Goal: Task Accomplishment & Management: Use online tool/utility

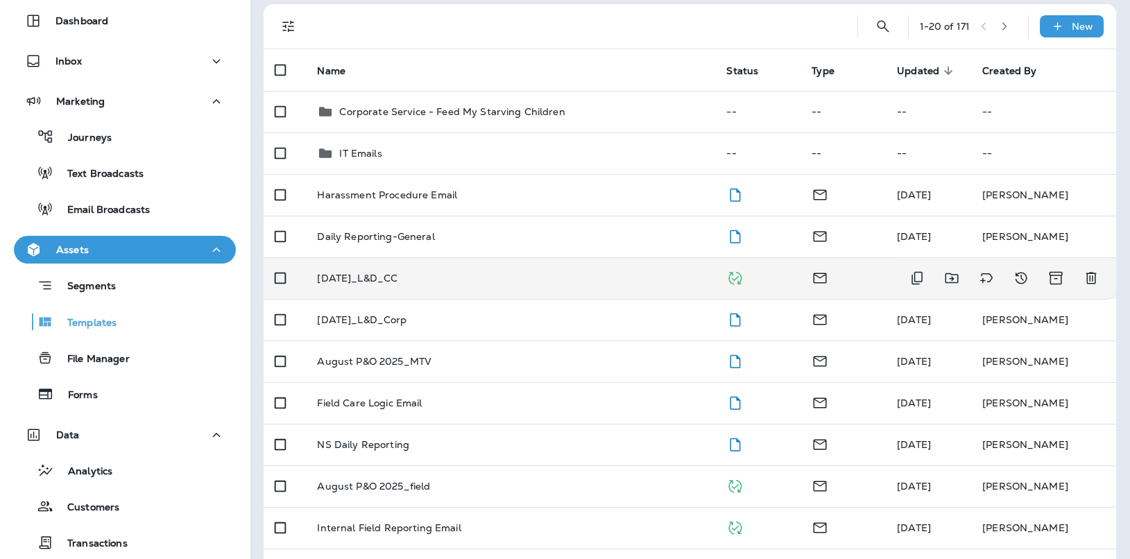
scroll to position [107, 0]
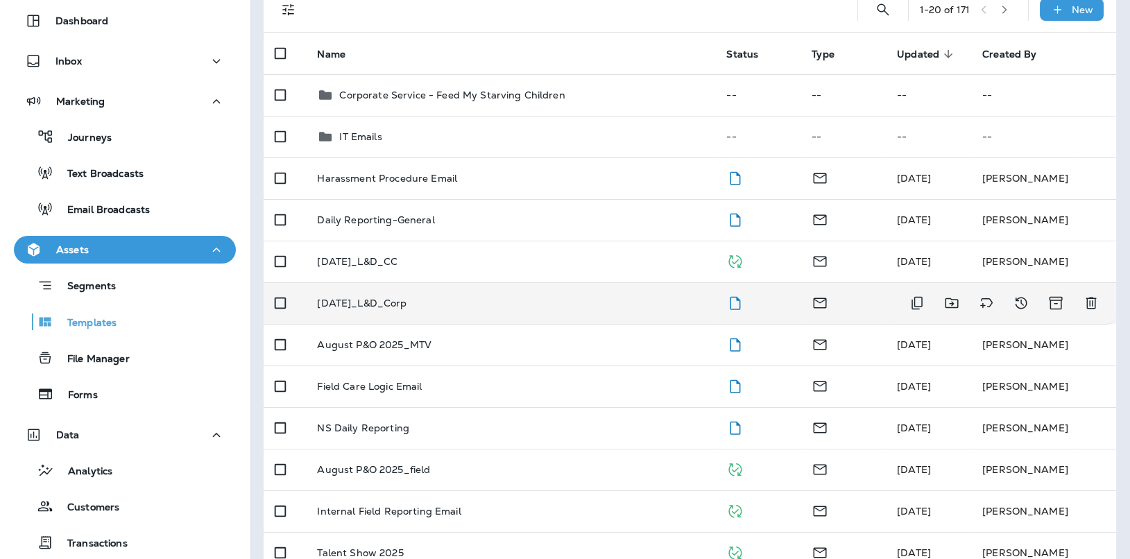
click at [394, 306] on p "[DATE]_L&D_Corp" at bounding box center [361, 303] width 89 height 11
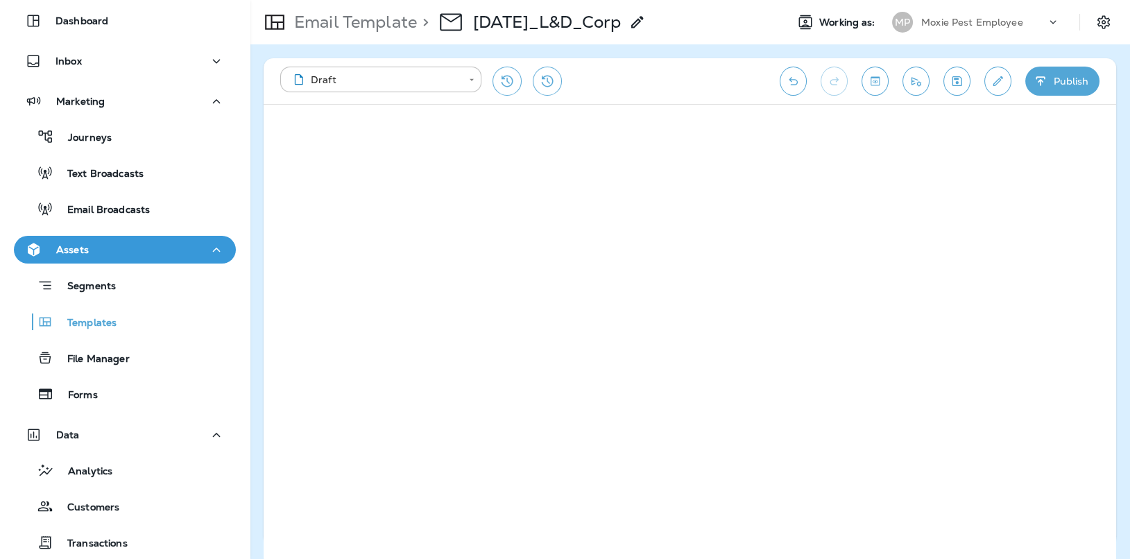
click at [904, 83] on button "Send test email" at bounding box center [916, 81] width 27 height 29
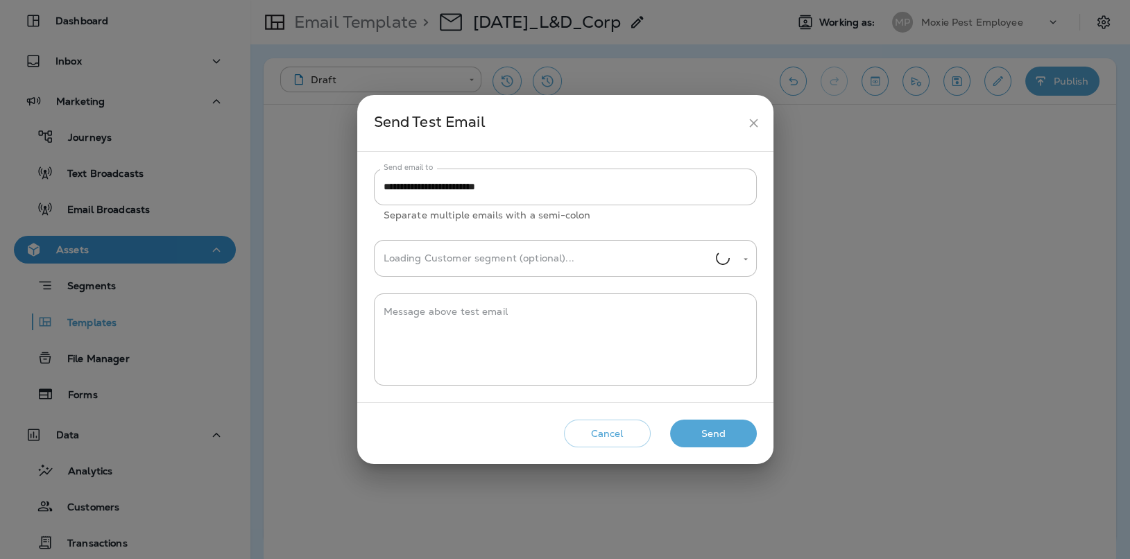
click at [717, 434] on button "Send" at bounding box center [713, 434] width 87 height 28
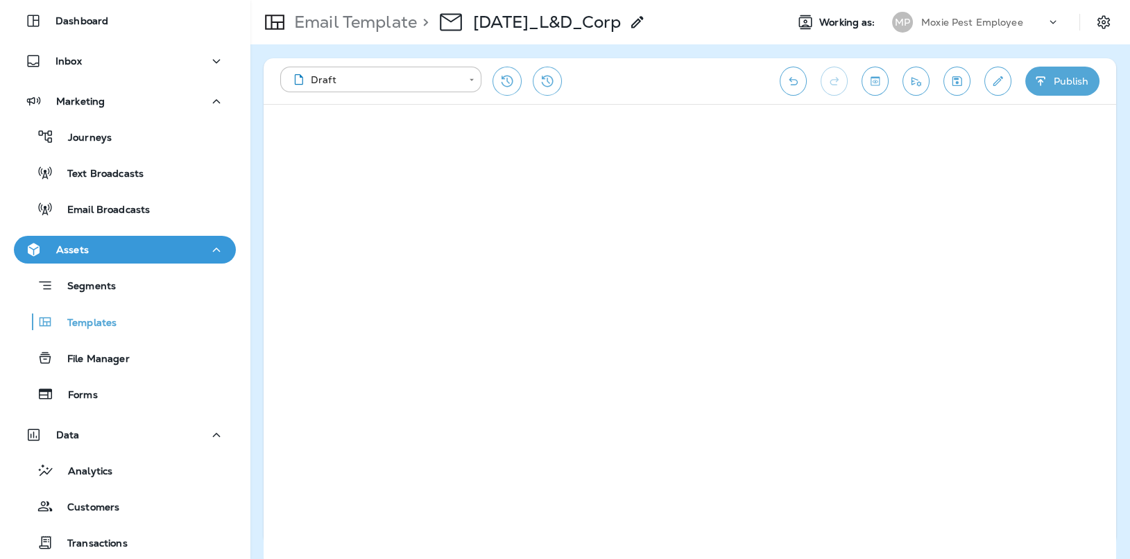
click at [916, 76] on icon "Send test email" at bounding box center [916, 81] width 15 height 14
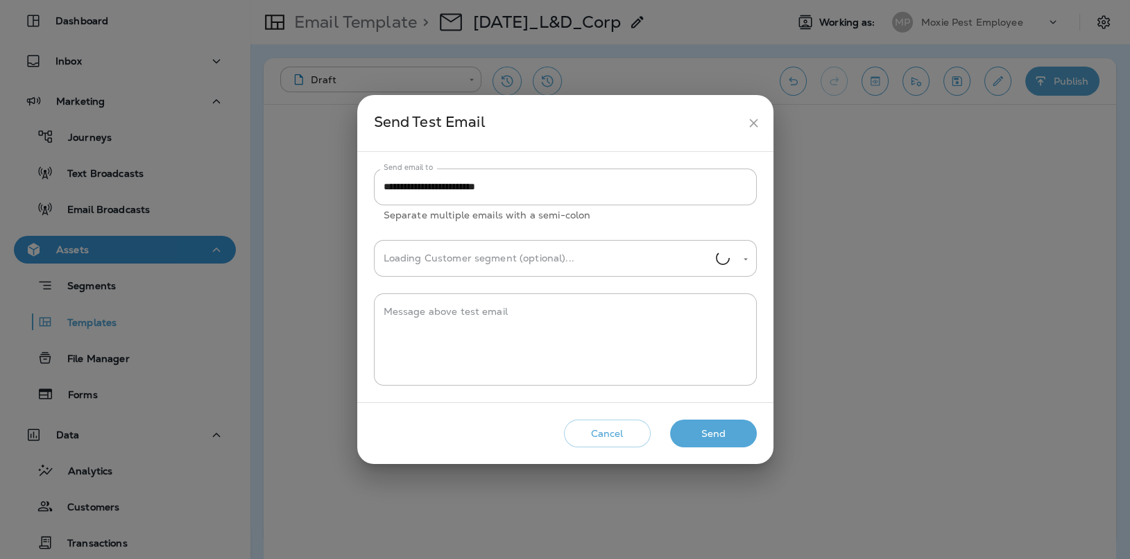
click at [718, 425] on button "Send" at bounding box center [713, 434] width 87 height 28
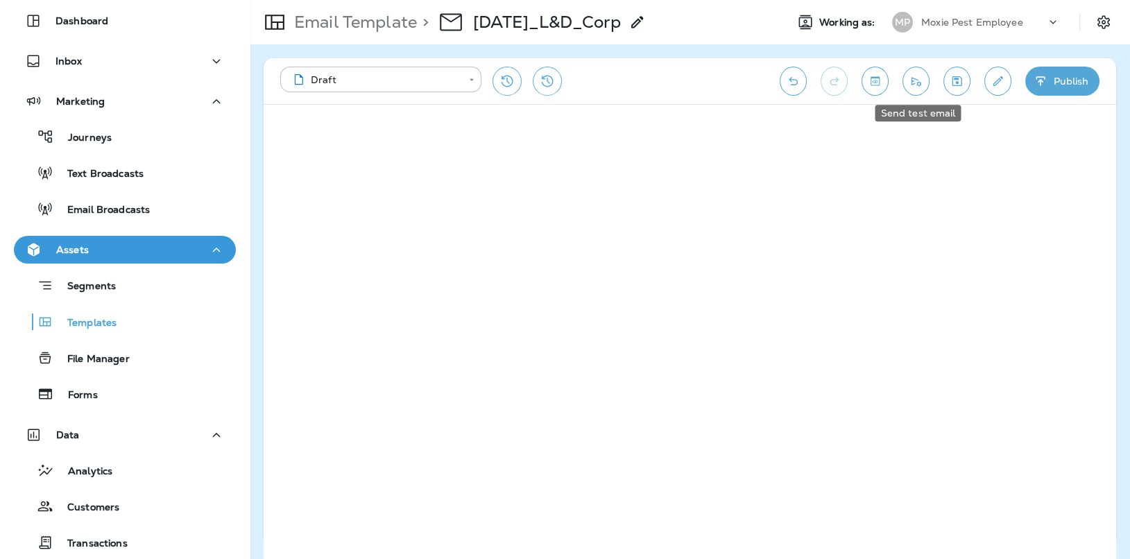
click at [920, 76] on icon "Send test email" at bounding box center [916, 81] width 15 height 14
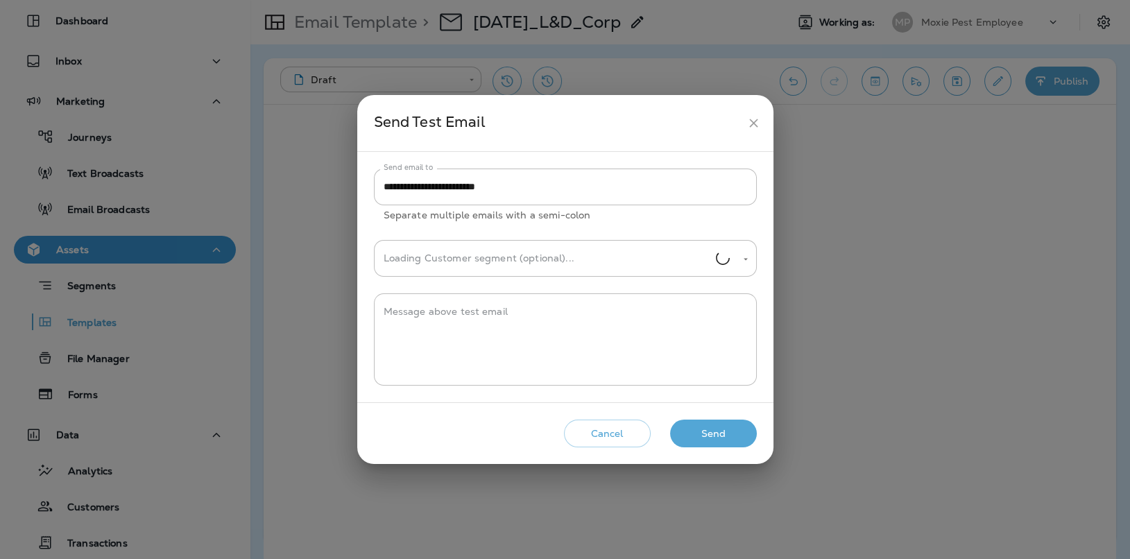
click at [706, 425] on button "Send" at bounding box center [713, 434] width 87 height 28
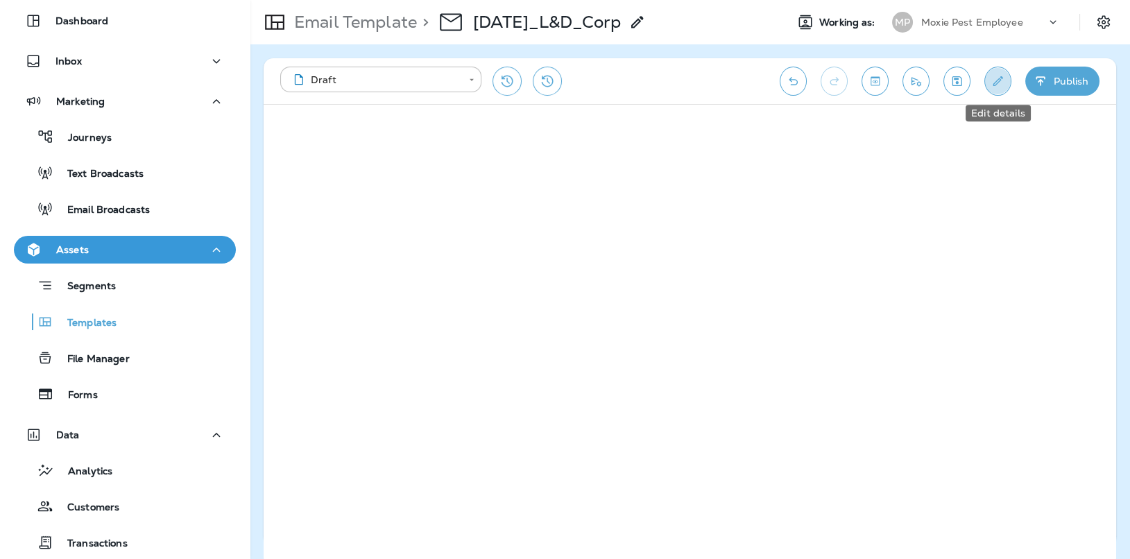
click at [993, 85] on icon "Edit details" at bounding box center [998, 81] width 15 height 14
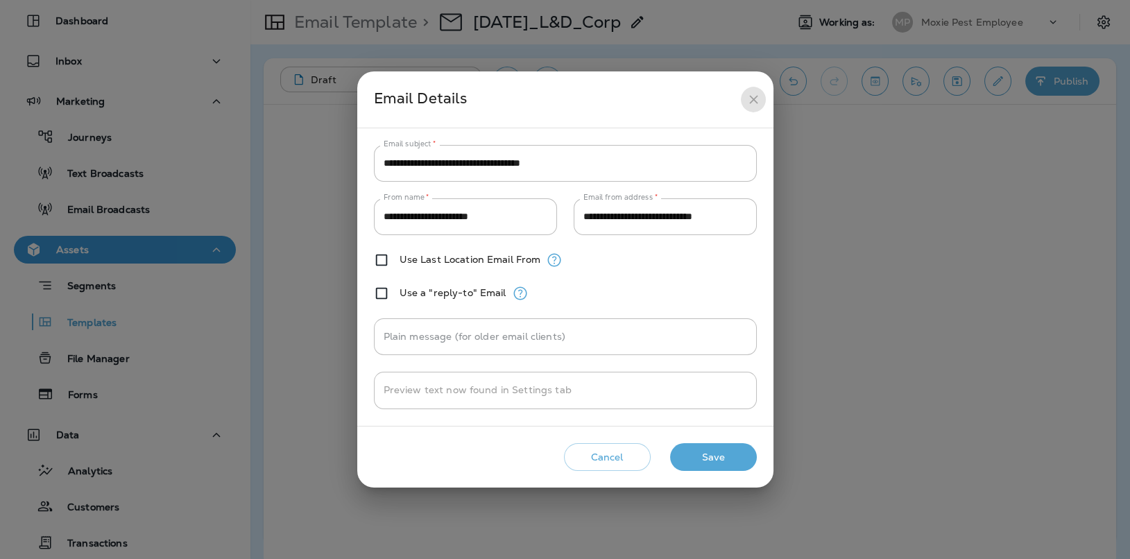
click at [753, 95] on icon "close" at bounding box center [753, 99] width 15 height 15
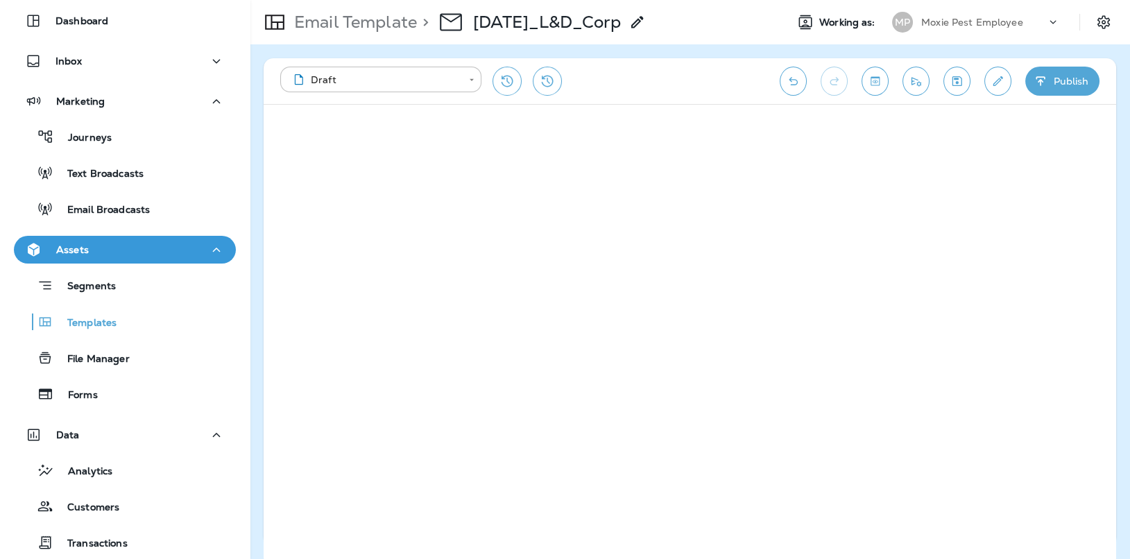
click at [671, 78] on div "**********" at bounding box center [523, 81] width 486 height 29
click at [1084, 78] on button "Publish" at bounding box center [1062, 81] width 74 height 29
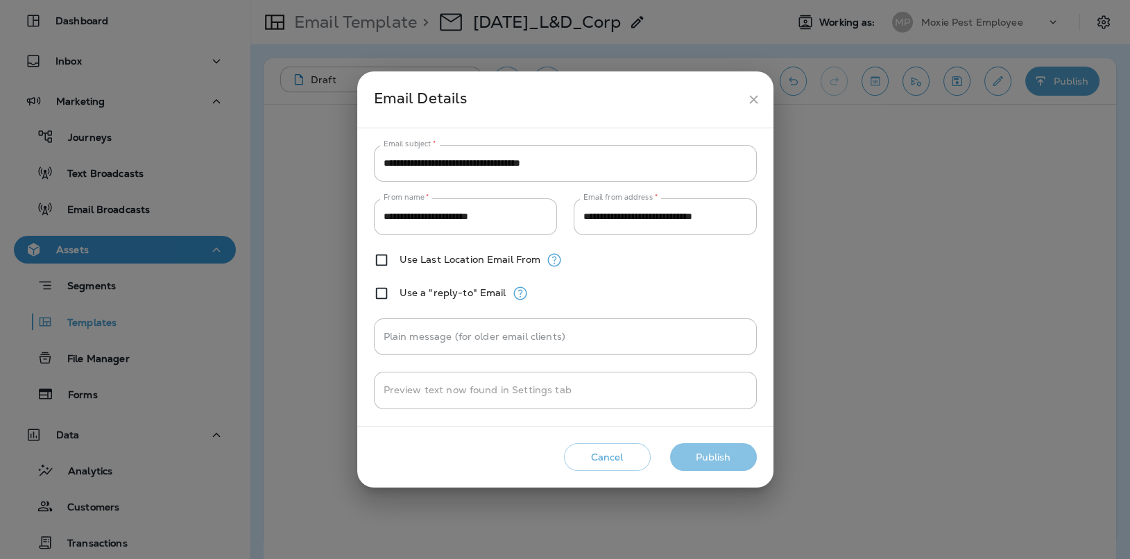
click at [708, 463] on button "Publish" at bounding box center [713, 457] width 87 height 28
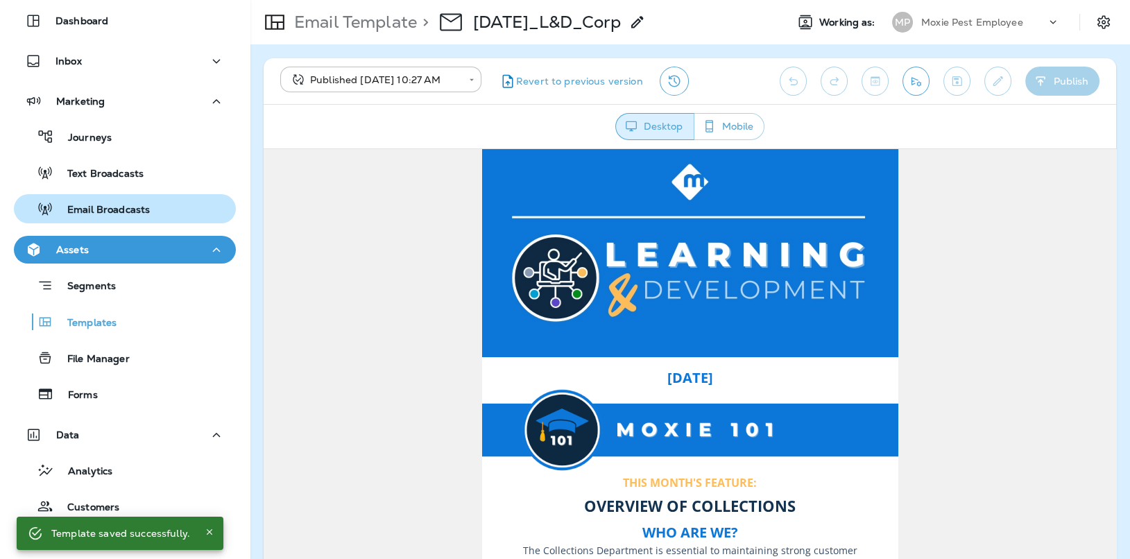
click at [121, 204] on p "Email Broadcasts" at bounding box center [101, 210] width 96 height 13
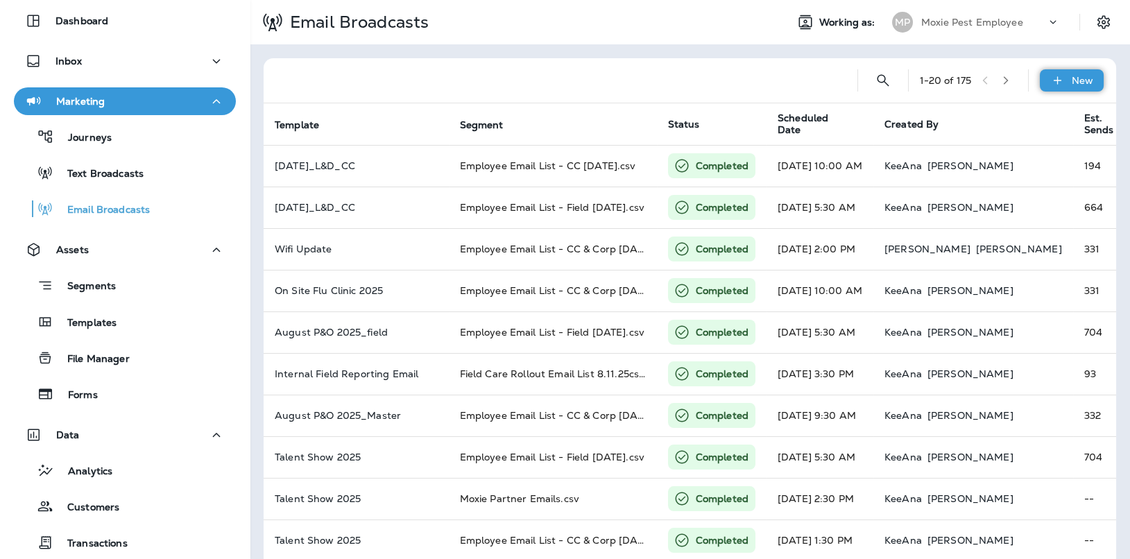
click at [1056, 79] on div "New" at bounding box center [1072, 80] width 64 height 22
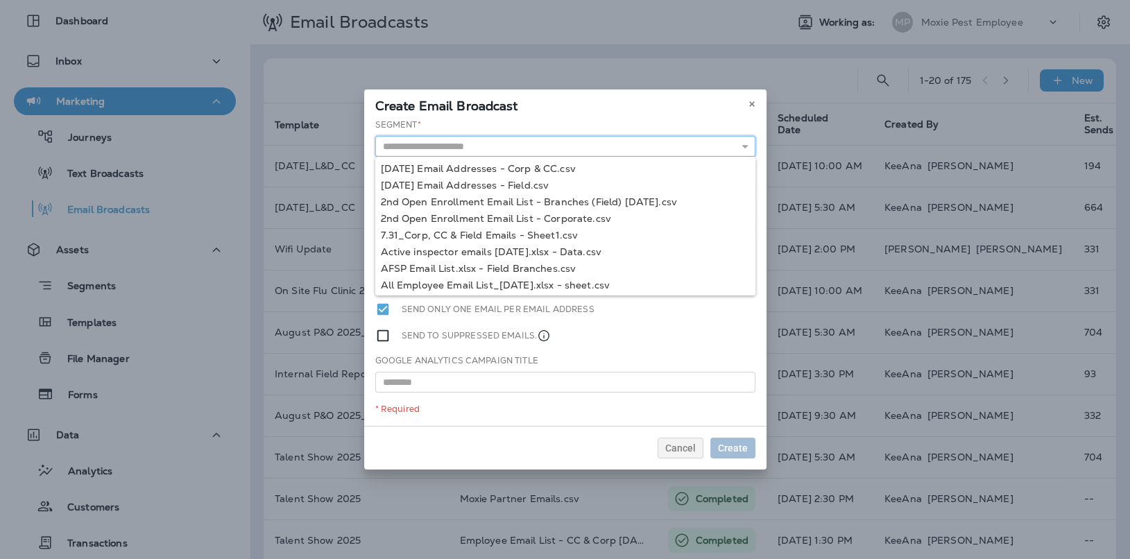
click at [541, 139] on input "text" at bounding box center [565, 146] width 380 height 21
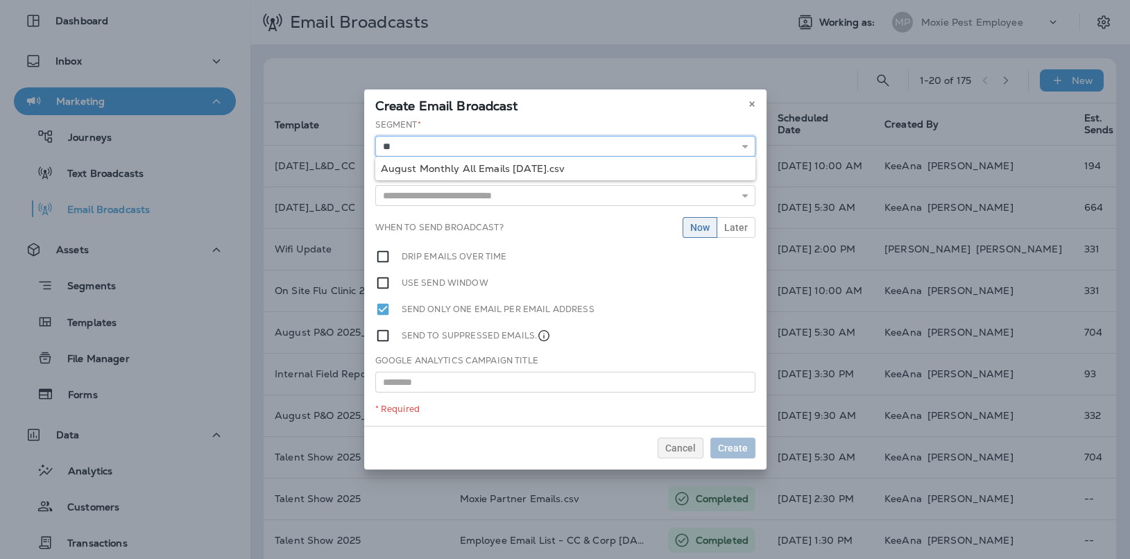
type input "*"
type input "**********"
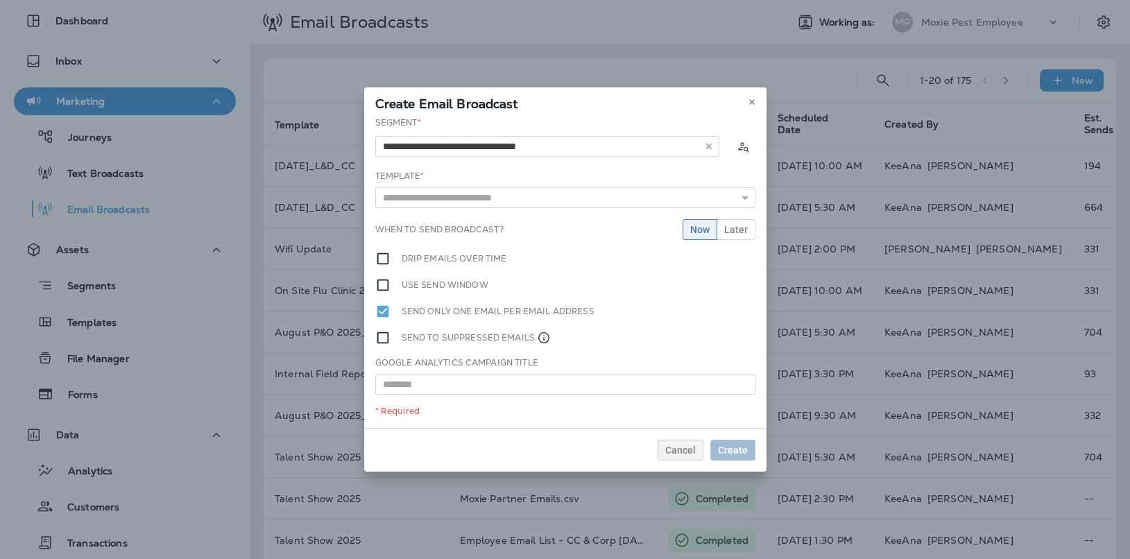
click at [516, 187] on div "**********" at bounding box center [565, 272] width 402 height 311
click at [515, 200] on input "text" at bounding box center [565, 197] width 380 height 21
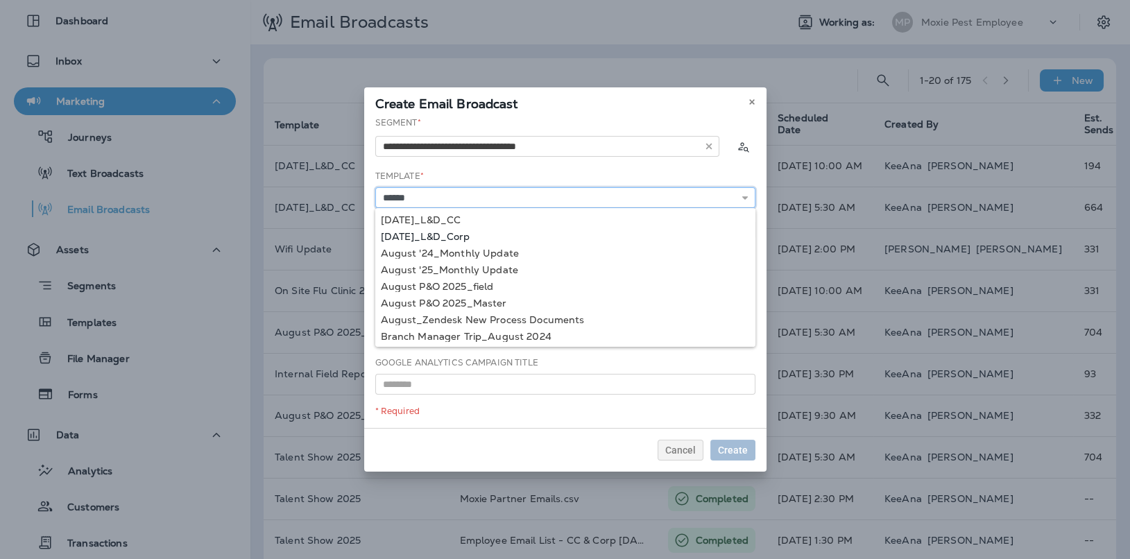
type input "**********"
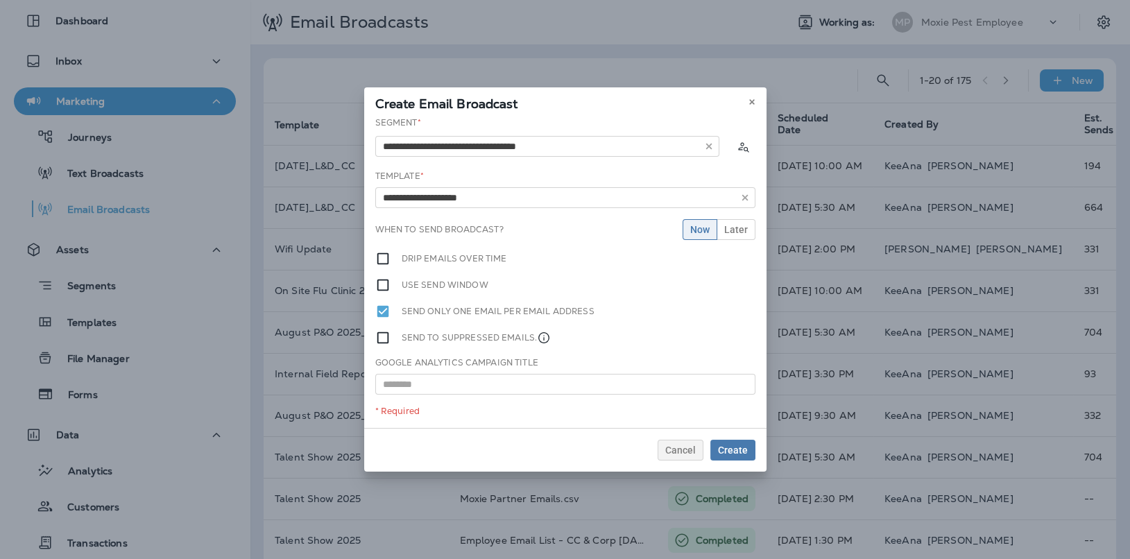
click at [531, 237] on div "**********" at bounding box center [565, 272] width 402 height 311
click at [728, 232] on span "Later" at bounding box center [736, 230] width 24 height 10
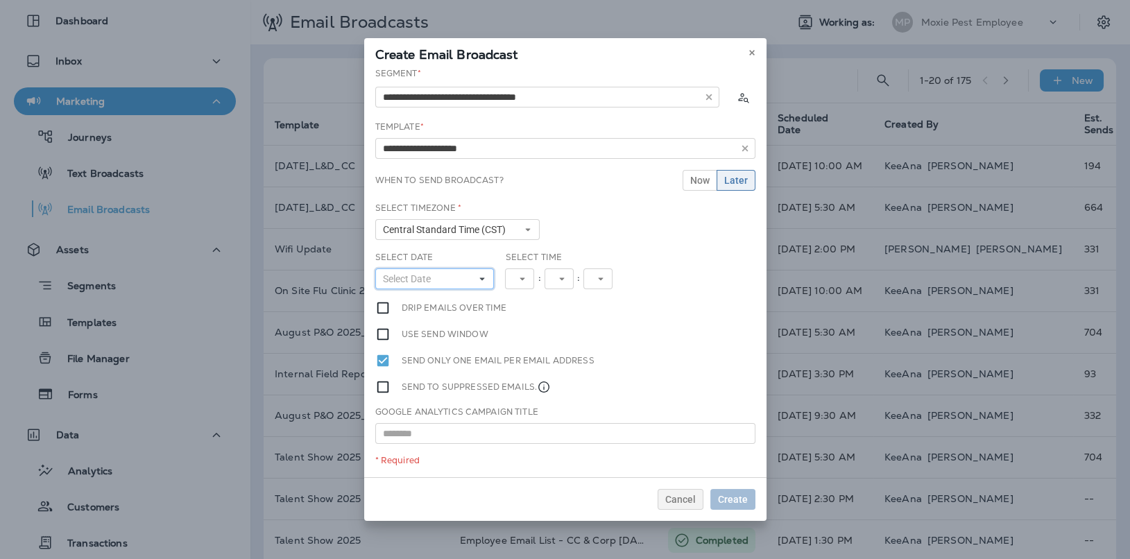
click at [472, 277] on button "Select Date" at bounding box center [434, 278] width 119 height 21
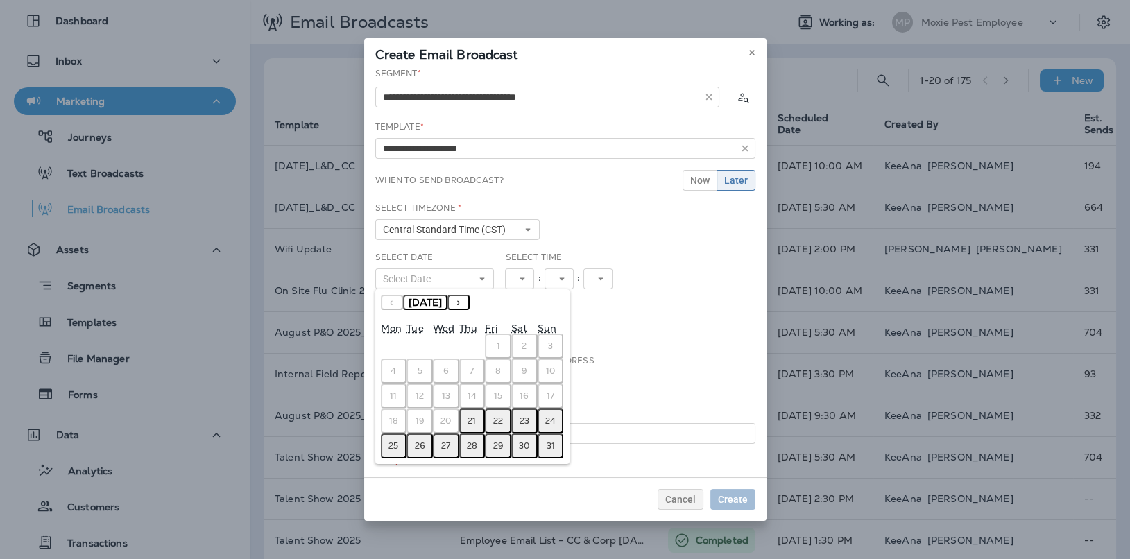
click at [465, 422] on button "21" at bounding box center [472, 421] width 26 height 25
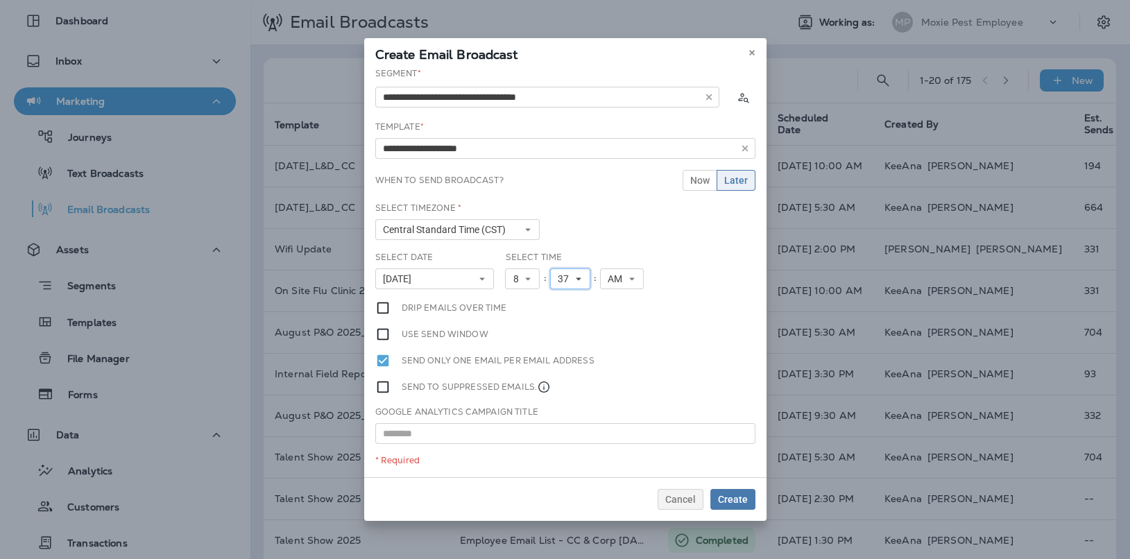
click at [563, 277] on span "37" at bounding box center [566, 279] width 17 height 12
click at [561, 361] on link "45" at bounding box center [570, 367] width 40 height 17
click at [733, 497] on span "Create" at bounding box center [733, 500] width 30 height 10
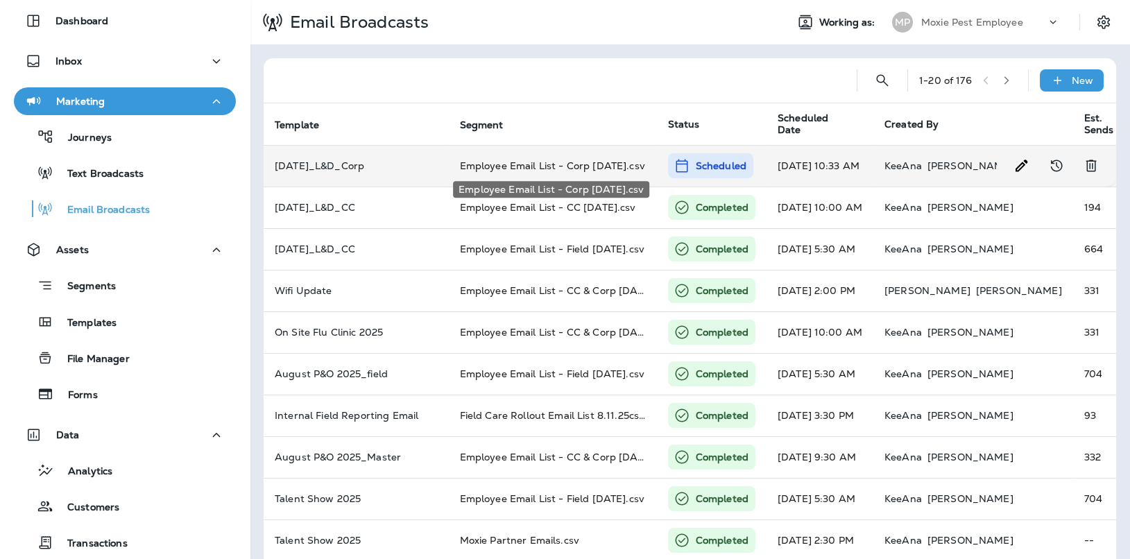
click at [585, 162] on span "Employee Email List - Corp [DATE].csv" at bounding box center [552, 166] width 185 height 12
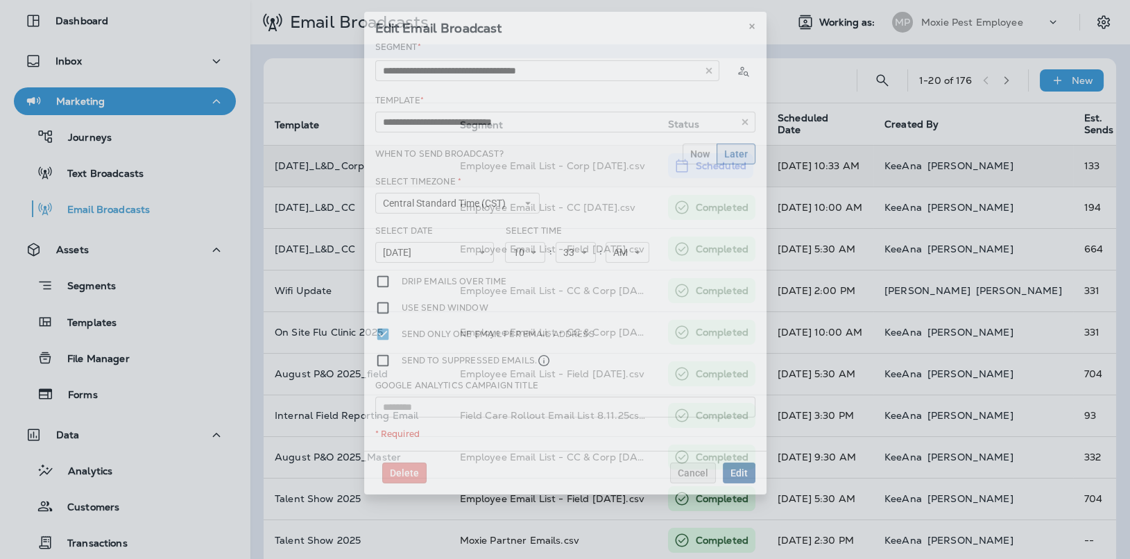
type input "**********"
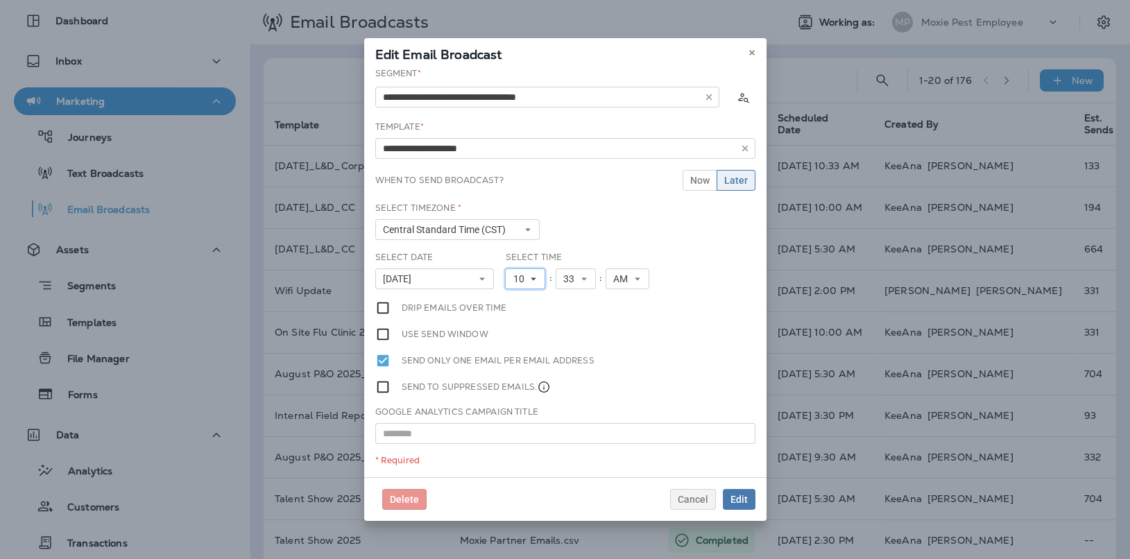
click at [536, 273] on button "10" at bounding box center [525, 278] width 40 height 21
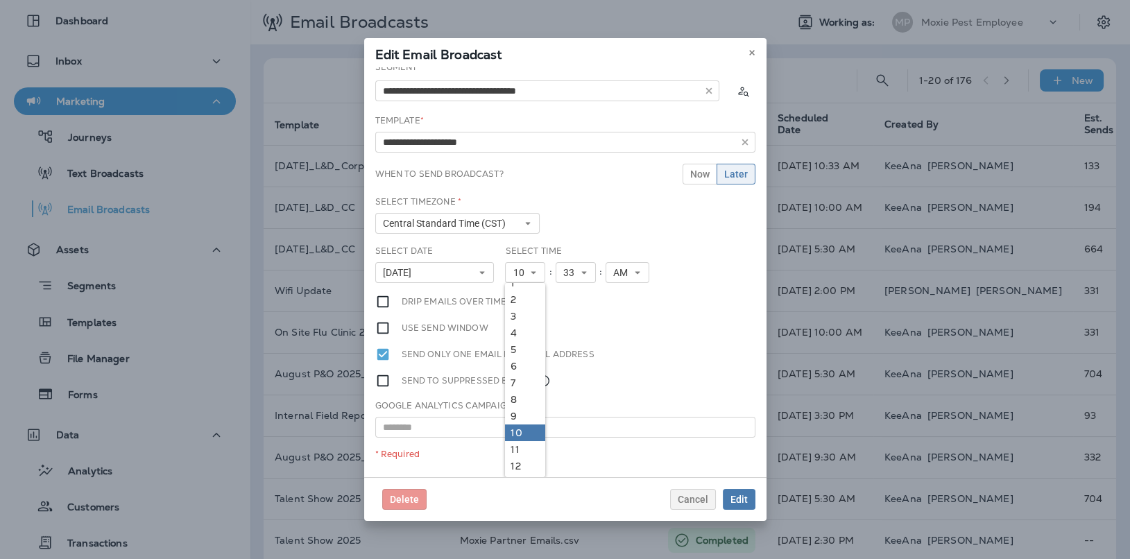
click at [524, 429] on link "10" at bounding box center [525, 433] width 40 height 17
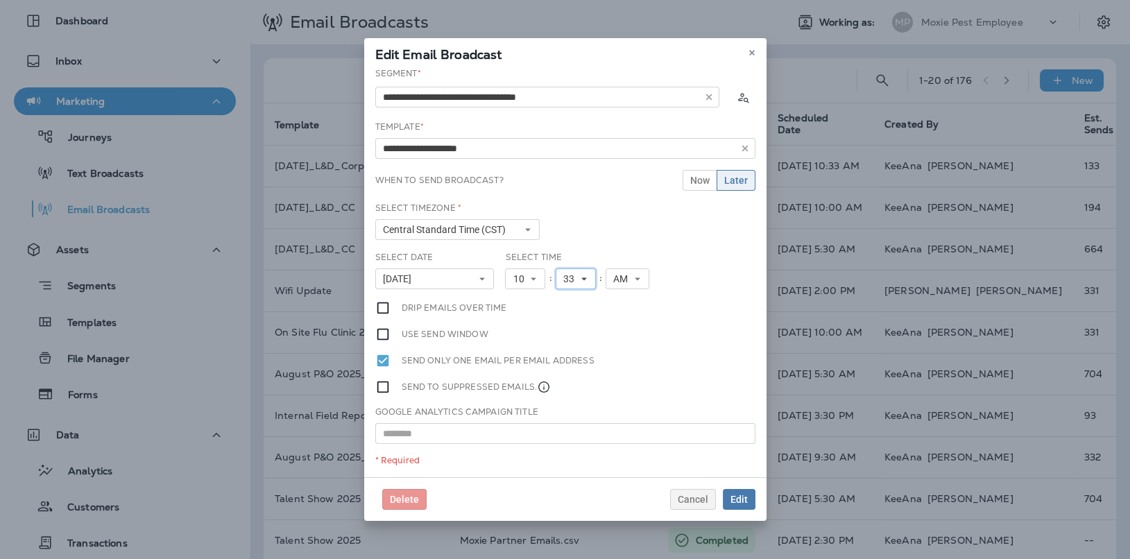
click at [579, 268] on button "33" at bounding box center [576, 278] width 40 height 21
click at [569, 330] on link "45" at bounding box center [576, 333] width 40 height 17
click at [741, 499] on span "Edit" at bounding box center [738, 500] width 17 height 10
